Goal: Check status: Check status

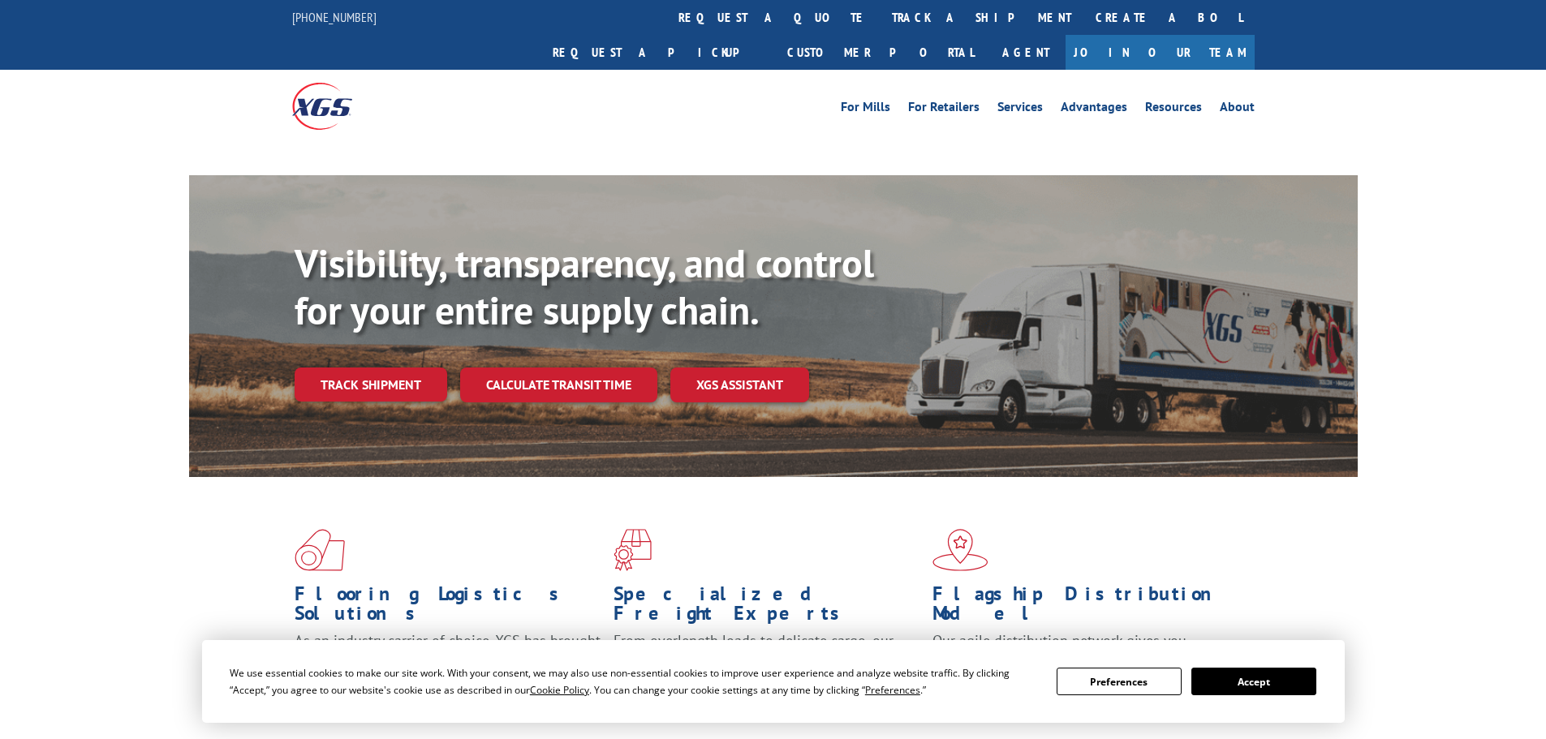
click at [1233, 676] on button "Accept" at bounding box center [1253, 682] width 125 height 28
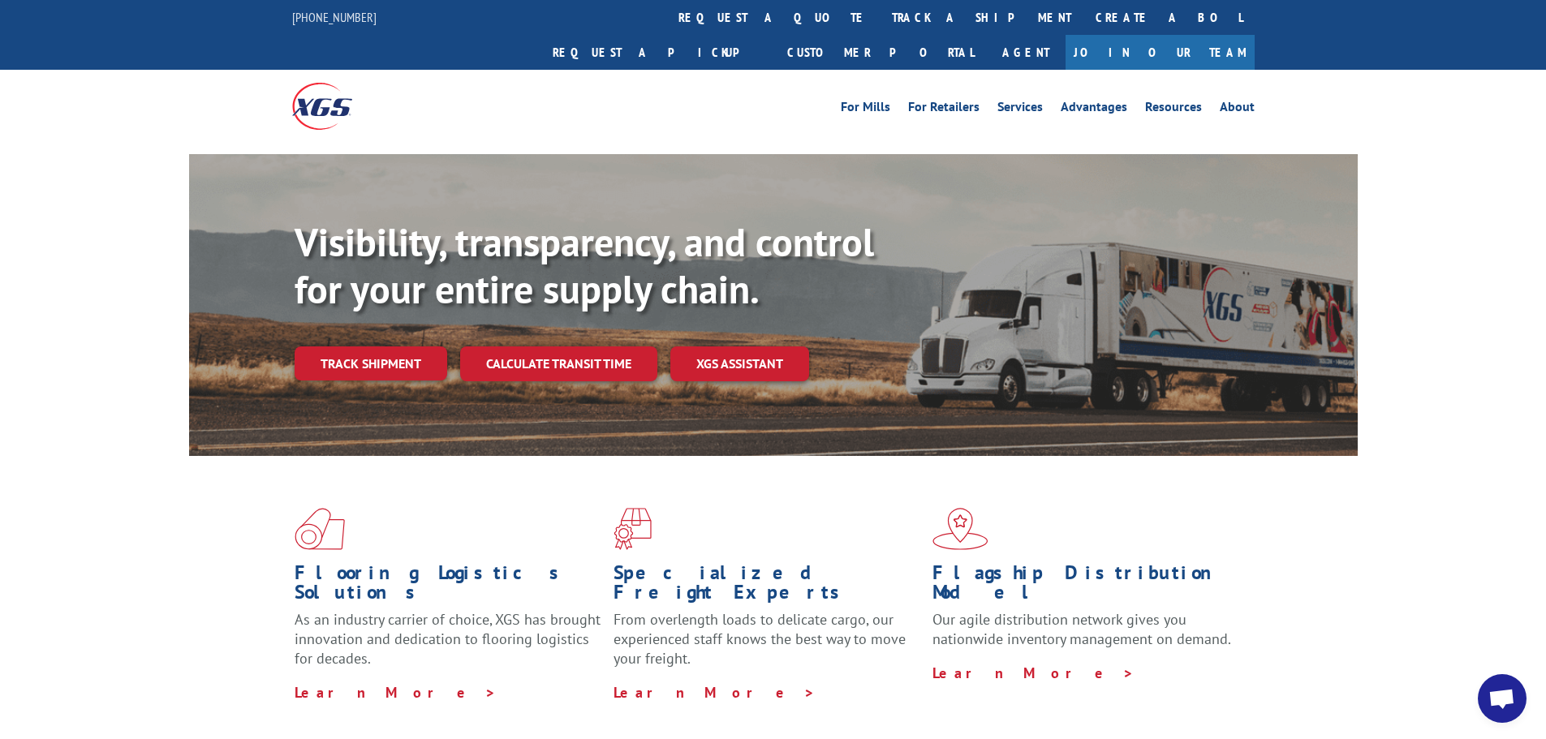
drag, startPoint x: 164, startPoint y: 464, endPoint x: 260, endPoint y: 393, distance: 119.4
click at [164, 465] on div "Flooring Logistics Solutions As an industry carrier of choice, XGS has brought …" at bounding box center [773, 619] width 1546 height 326
click at [368, 346] on link "Track shipment" at bounding box center [371, 363] width 153 height 34
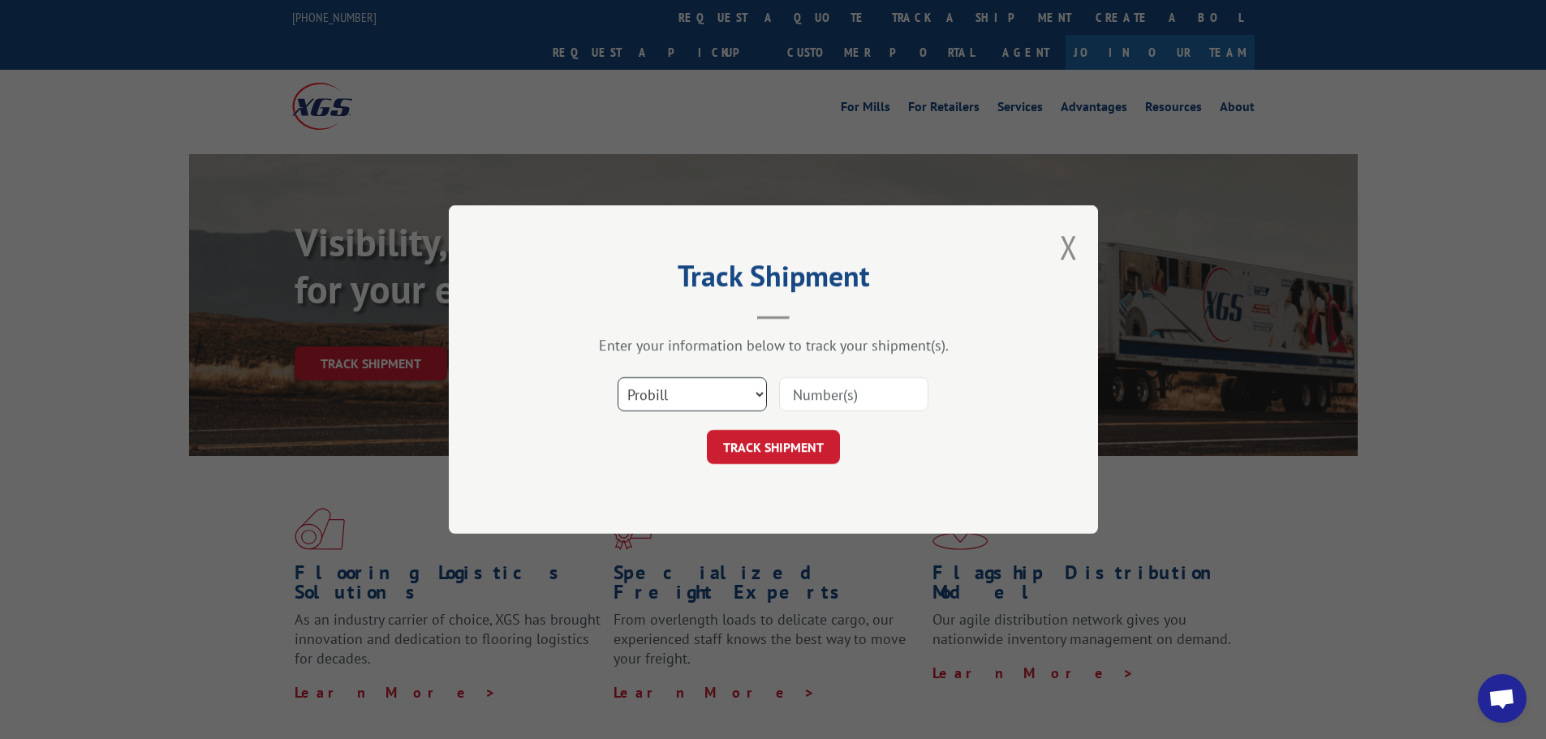
click at [695, 389] on select "Select category... Probill BOL PO" at bounding box center [691, 394] width 149 height 34
drag, startPoint x: 699, startPoint y: 389, endPoint x: 824, endPoint y: 394, distance: 125.8
click at [699, 389] on select "Select category... Probill BOL PO" at bounding box center [691, 394] width 149 height 34
click at [826, 394] on input at bounding box center [853, 394] width 149 height 34
paste input "16566636"
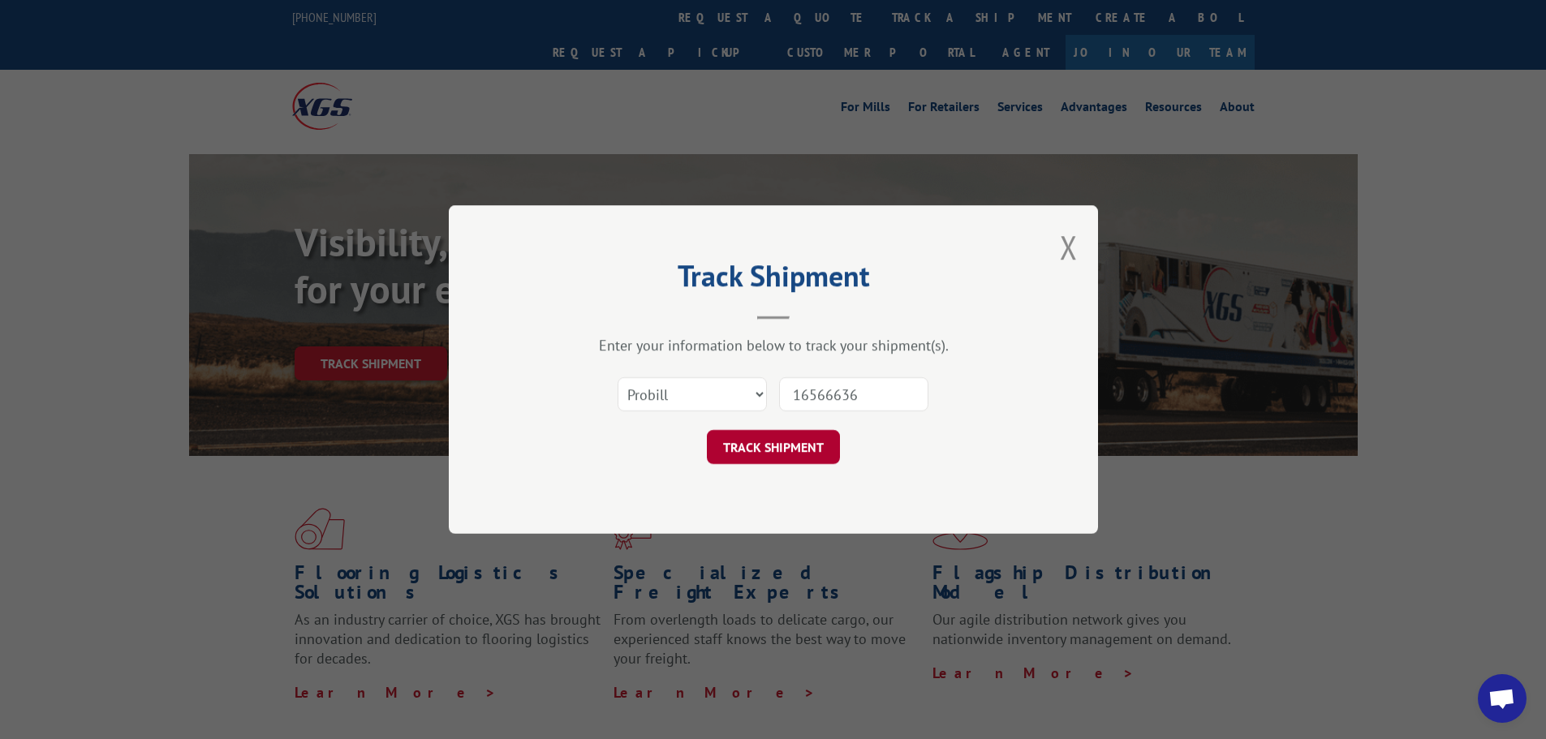
type input "16566636"
click at [789, 453] on button "TRACK SHIPMENT" at bounding box center [773, 447] width 133 height 34
